Goal: Task Accomplishment & Management: Use online tool/utility

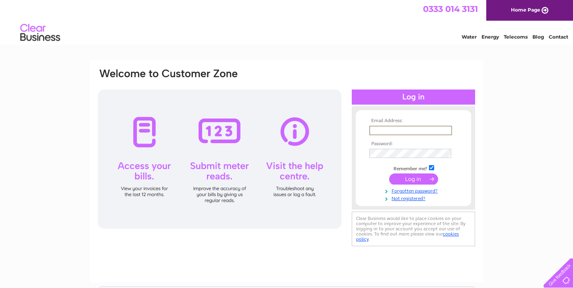
type input "volly@supanet.com"
click at [412, 182] on input "submit" at bounding box center [413, 178] width 49 height 11
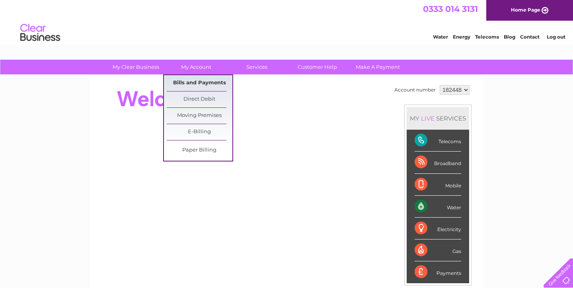
click at [207, 82] on link "Bills and Payments" at bounding box center [200, 83] width 66 height 16
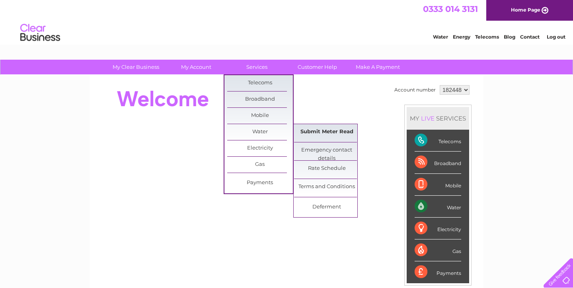
click at [330, 132] on link "Submit Meter Read" at bounding box center [327, 132] width 66 height 16
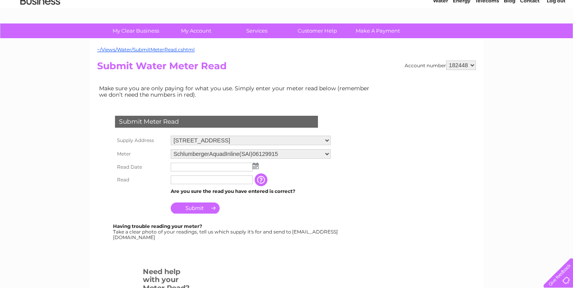
scroll to position [37, 0]
click at [256, 169] on img at bounding box center [256, 165] width 6 height 6
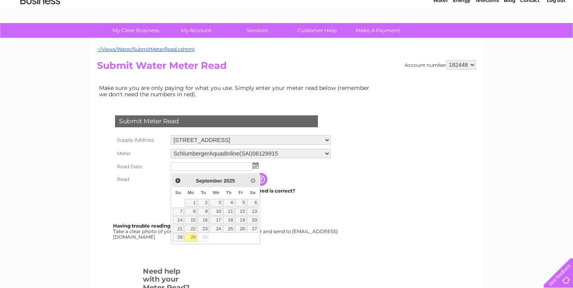
click at [192, 235] on link "29" at bounding box center [191, 238] width 12 height 8
type input "2025/09/29"
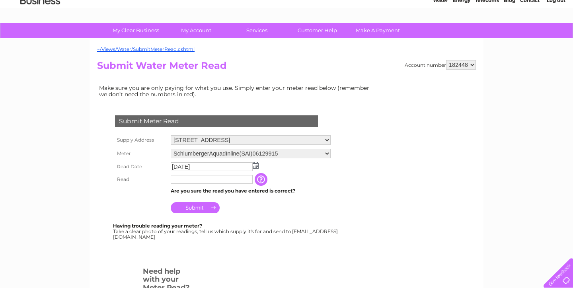
click at [191, 184] on input "text" at bounding box center [212, 179] width 82 height 9
type input "1068"
click at [199, 211] on input "Submit" at bounding box center [195, 208] width 49 height 11
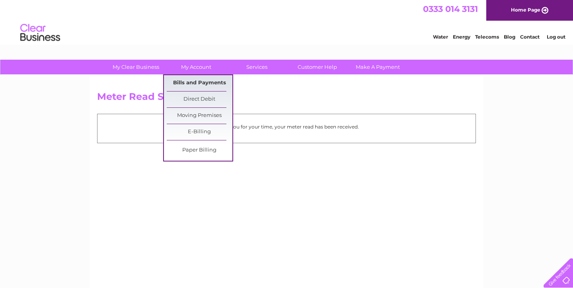
click at [200, 82] on link "Bills and Payments" at bounding box center [200, 83] width 66 height 16
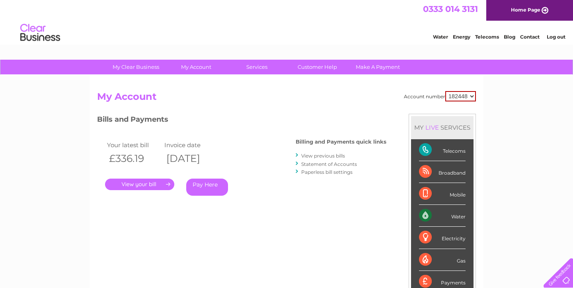
click at [143, 182] on link "." at bounding box center [139, 185] width 69 height 12
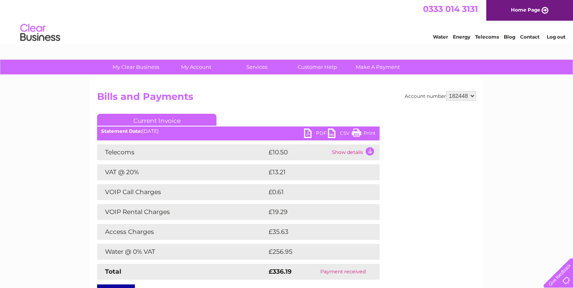
click at [309, 133] on link "PDF" at bounding box center [316, 135] width 24 height 12
